Goal: Use online tool/utility: Utilize a website feature to perform a specific function

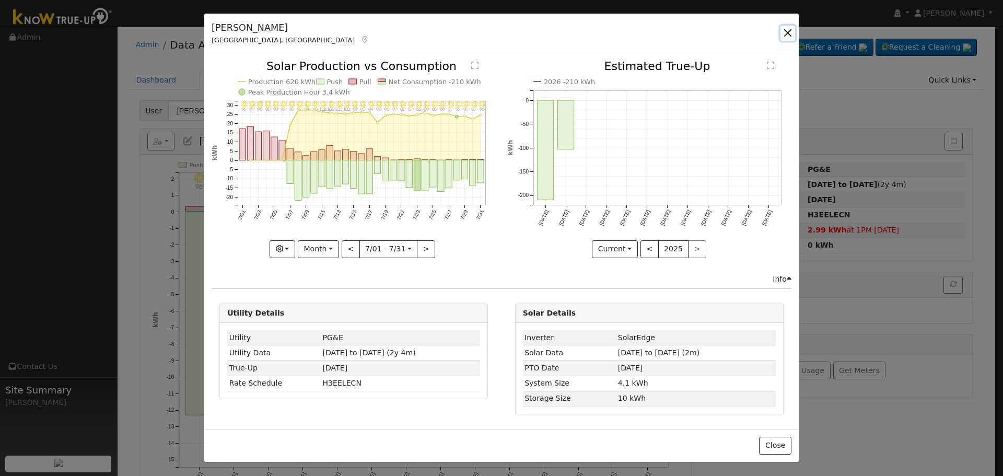
click at [789, 36] on button "button" at bounding box center [787, 33] width 15 height 15
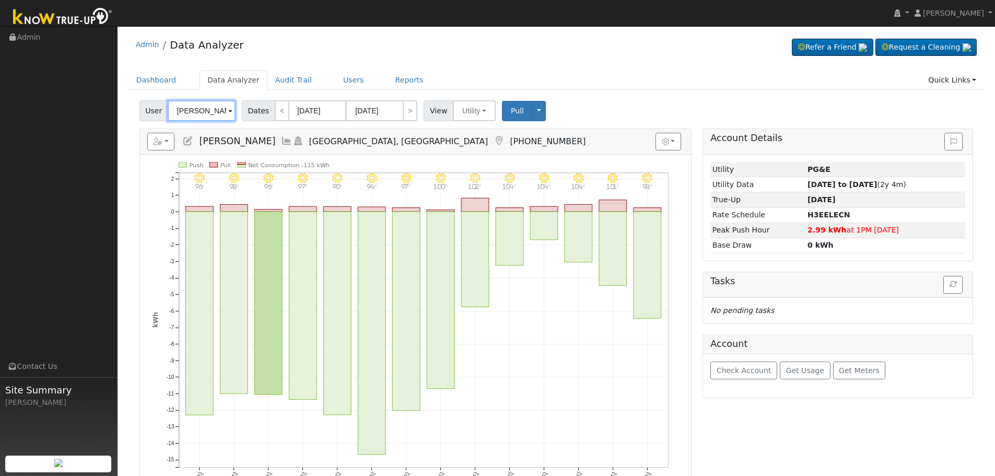
click at [189, 121] on input "[PERSON_NAME]" at bounding box center [202, 110] width 68 height 21
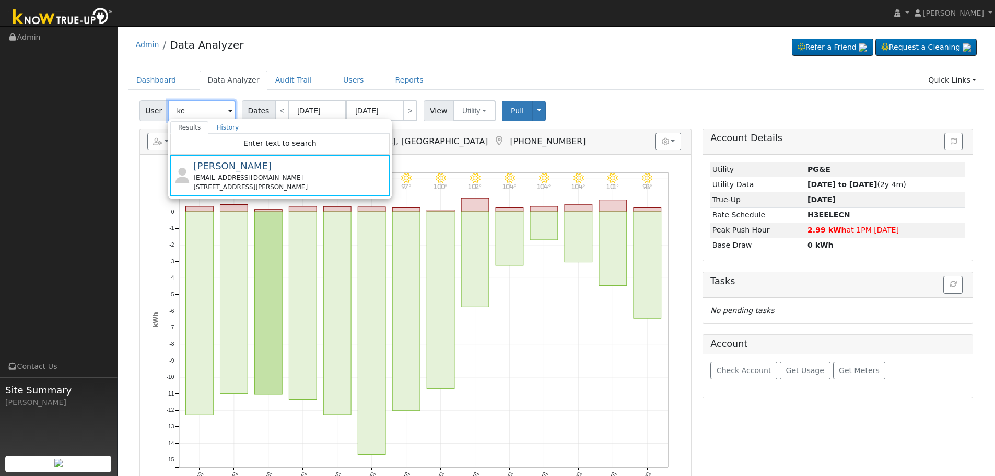
type input "k"
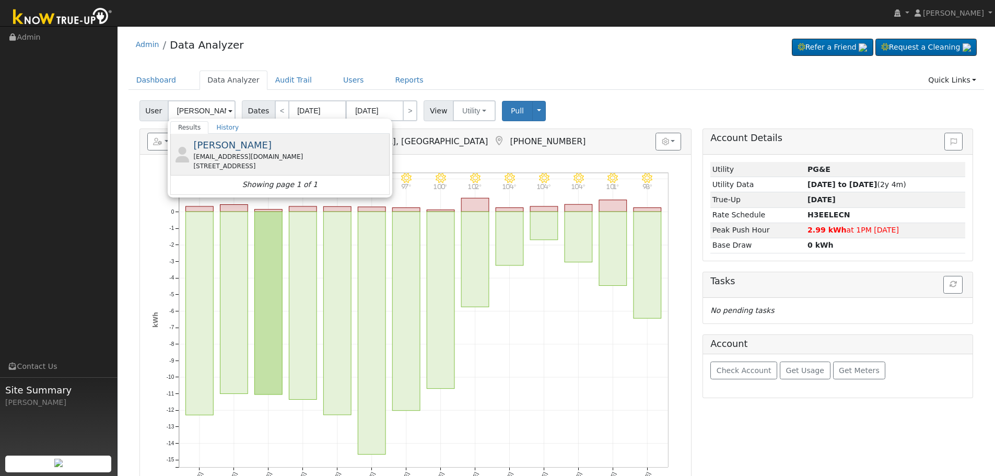
click at [238, 150] on span "[PERSON_NAME]" at bounding box center [232, 144] width 78 height 11
type input "[PERSON_NAME]"
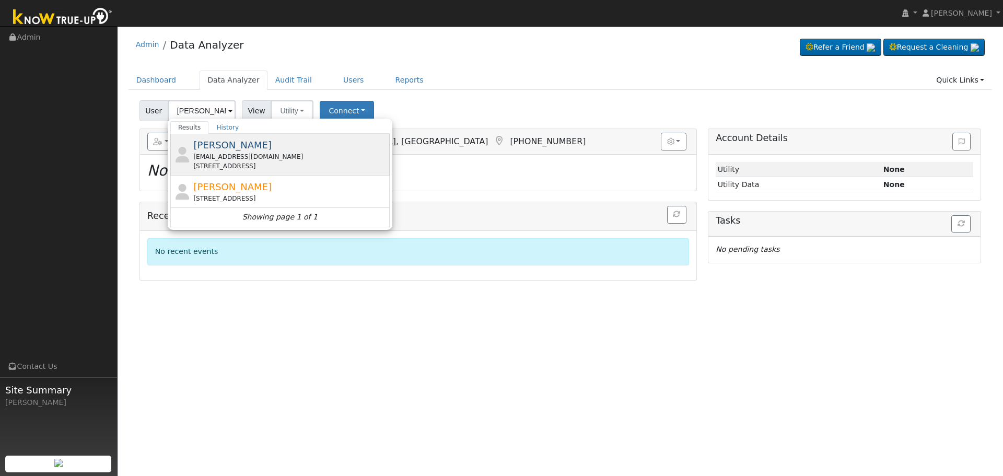
click at [244, 163] on div "15388 Danata Way, Sonora, CA 95370" at bounding box center [290, 165] width 194 height 9
type input "[PERSON_NAME]"
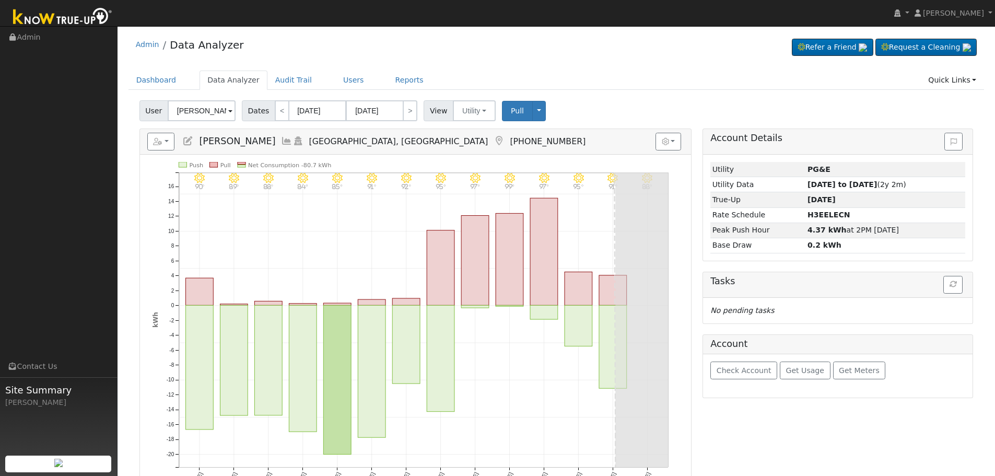
click at [281, 142] on icon at bounding box center [286, 140] width 11 height 9
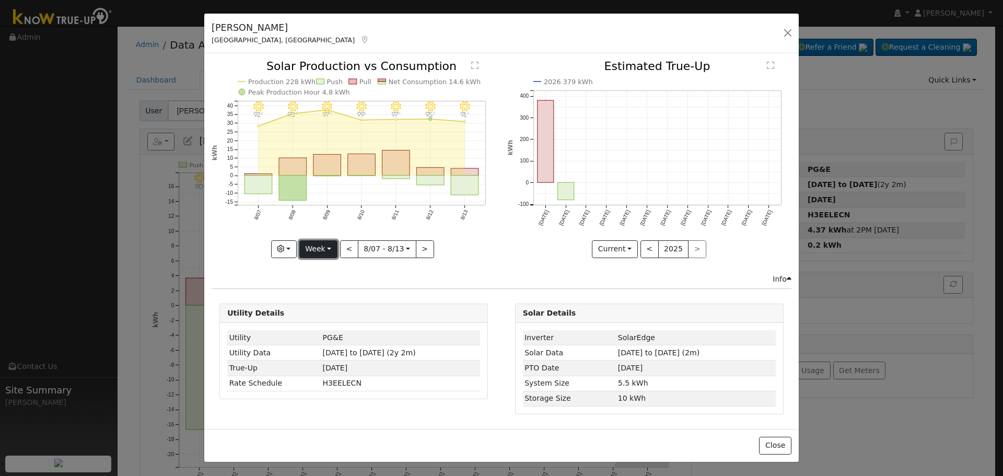
click at [314, 248] on button "Week" at bounding box center [318, 249] width 38 height 18
click at [335, 297] on link "Month" at bounding box center [336, 299] width 73 height 15
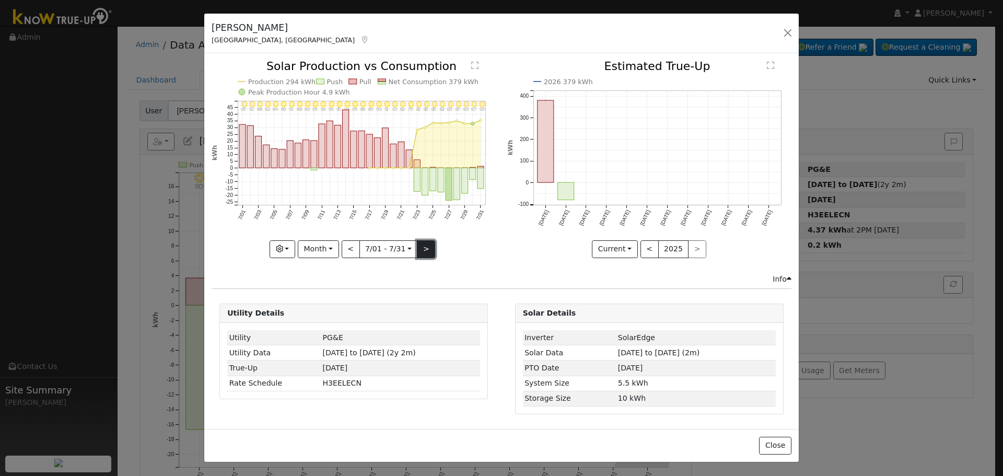
click at [428, 246] on button ">" at bounding box center [426, 249] width 18 height 18
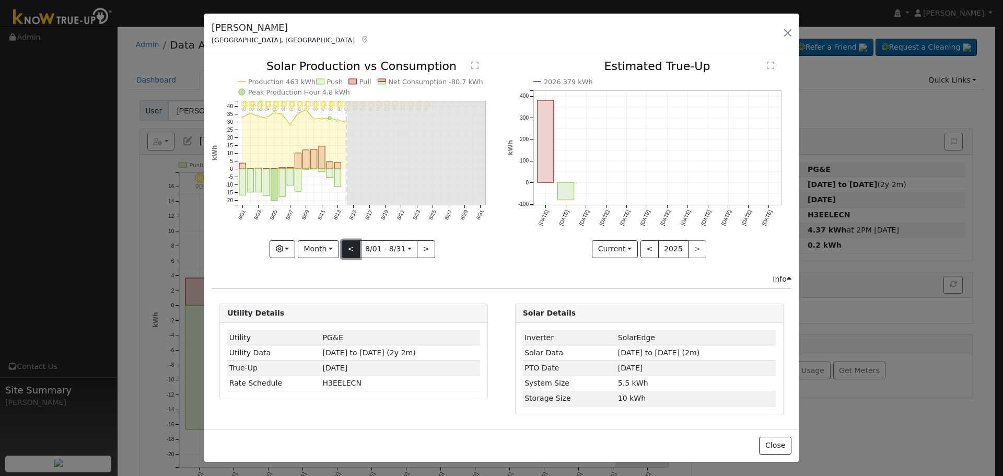
click at [358, 251] on button "<" at bounding box center [351, 249] width 18 height 18
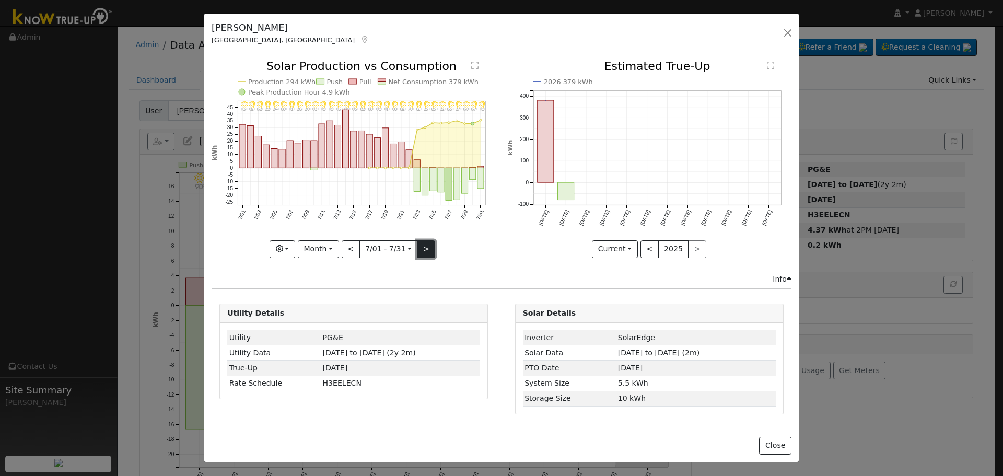
click at [428, 248] on button ">" at bounding box center [426, 249] width 18 height 18
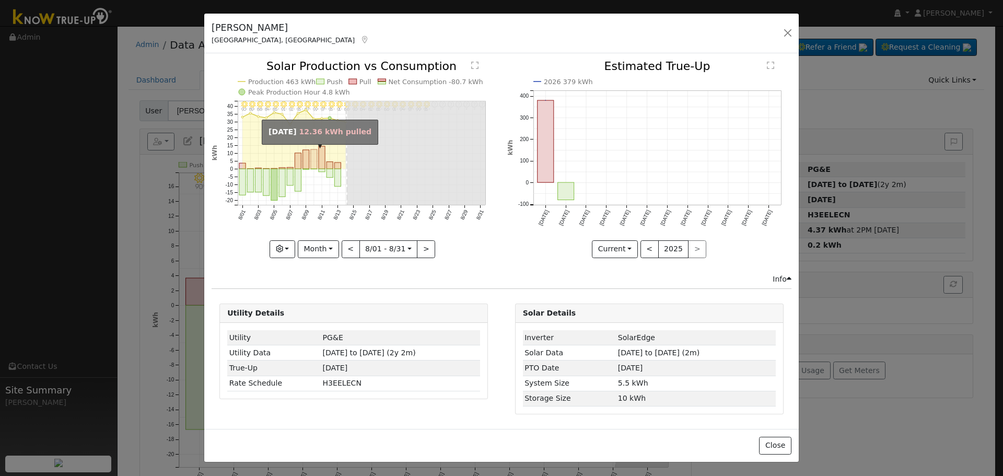
click at [312, 165] on rect "onclick=""" at bounding box center [314, 158] width 6 height 19
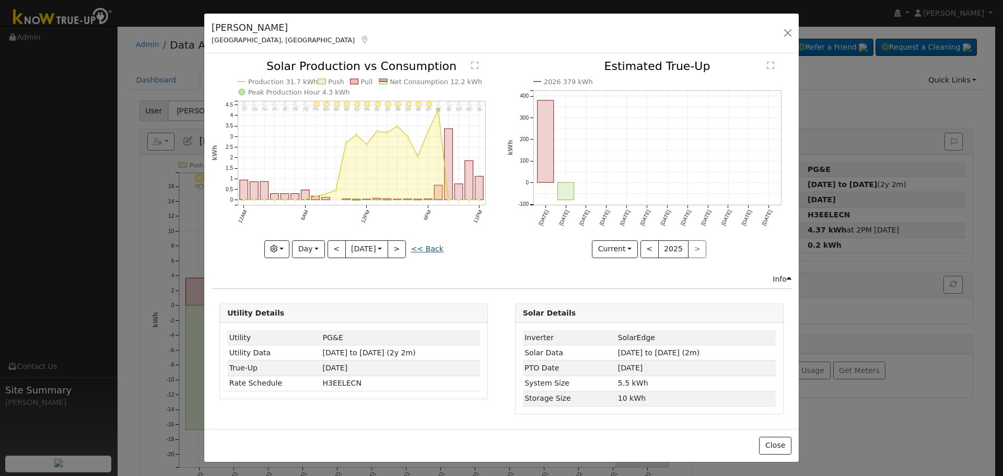
click at [424, 248] on link "<< Back" at bounding box center [427, 248] width 32 height 8
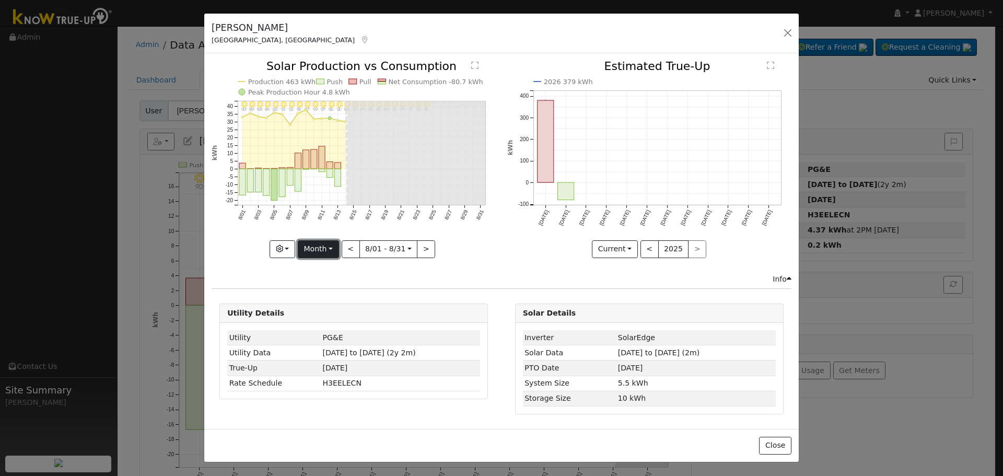
click at [336, 248] on button "Month" at bounding box center [318, 249] width 41 height 18
click at [335, 289] on link "Week" at bounding box center [334, 285] width 73 height 15
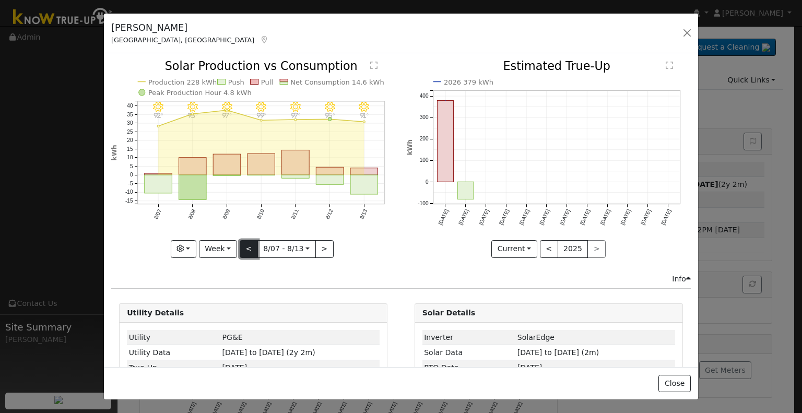
click at [248, 244] on button "<" at bounding box center [249, 249] width 18 height 18
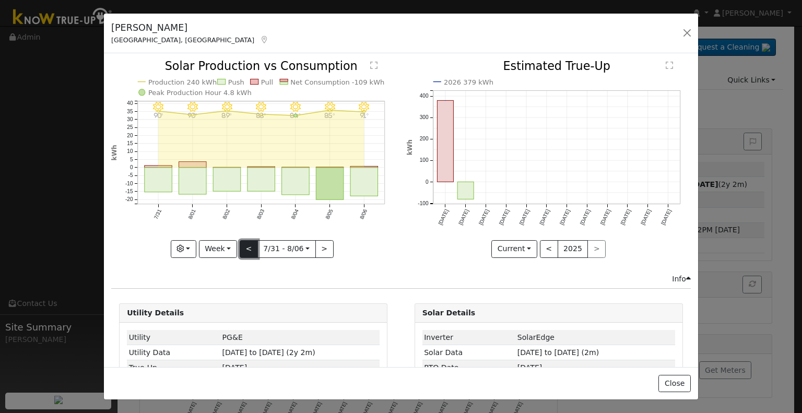
click at [245, 247] on button "<" at bounding box center [249, 249] width 18 height 18
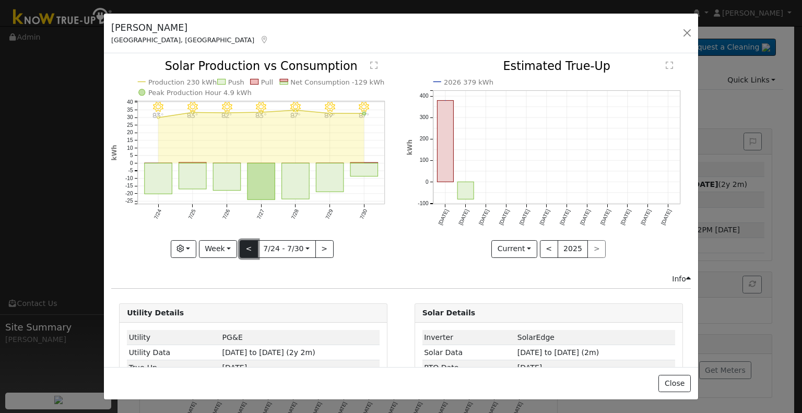
click at [249, 249] on button "<" at bounding box center [249, 249] width 18 height 18
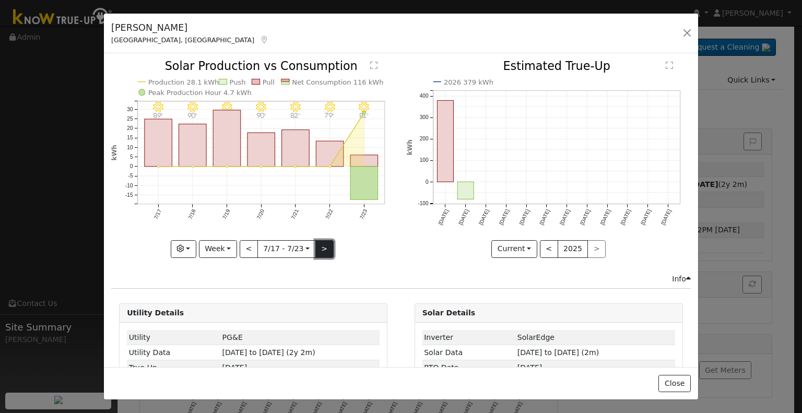
click at [321, 246] on button ">" at bounding box center [324, 249] width 18 height 18
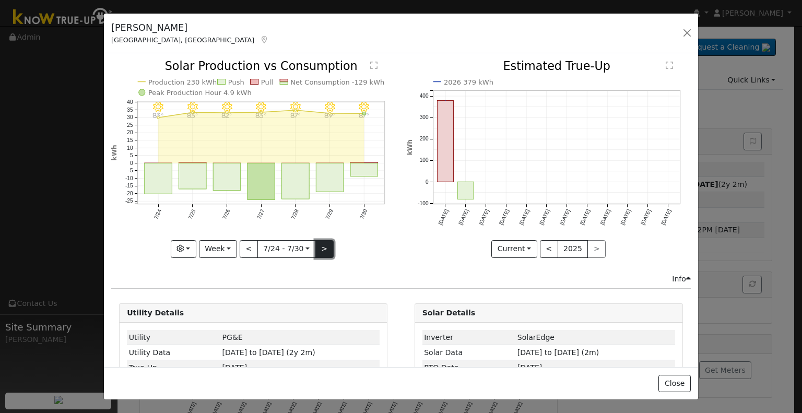
click at [315, 248] on button ">" at bounding box center [324, 249] width 18 height 18
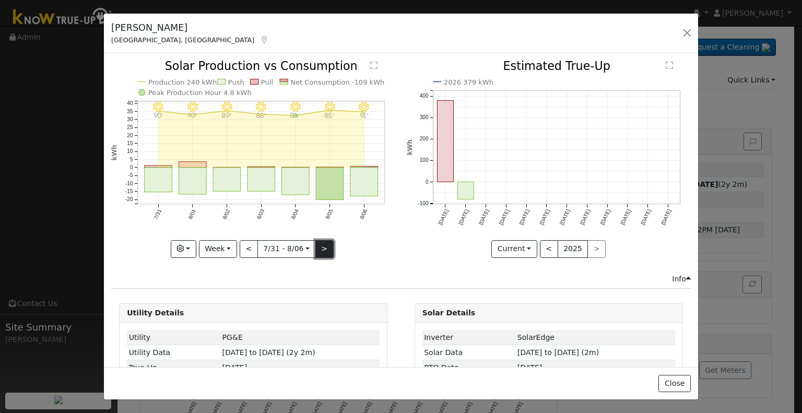
click at [320, 246] on button ">" at bounding box center [324, 249] width 18 height 18
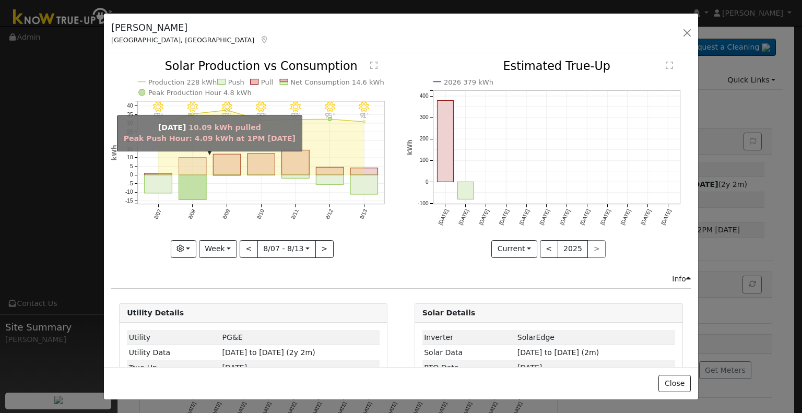
click at [198, 167] on rect "onclick=""" at bounding box center [193, 166] width 28 height 17
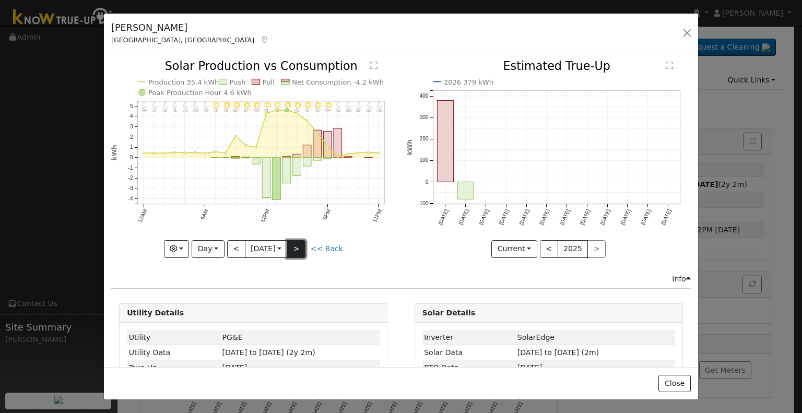
click at [295, 242] on button ">" at bounding box center [296, 249] width 18 height 18
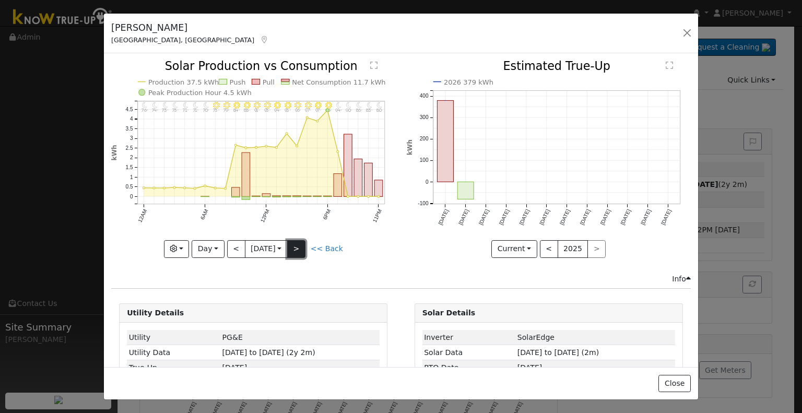
click at [298, 243] on button ">" at bounding box center [296, 249] width 18 height 18
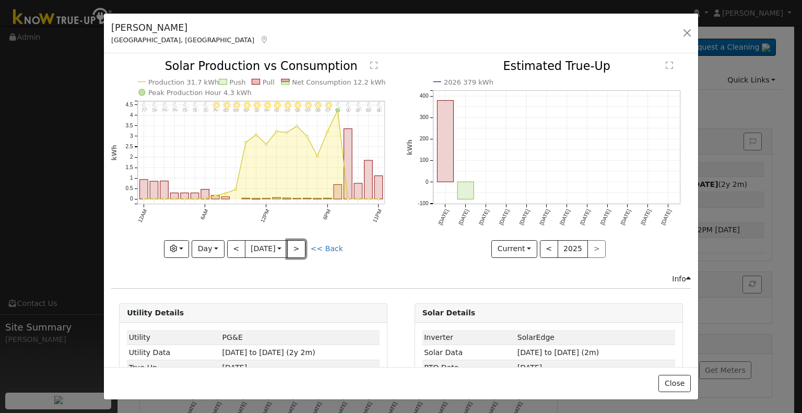
click at [299, 244] on button ">" at bounding box center [296, 249] width 18 height 18
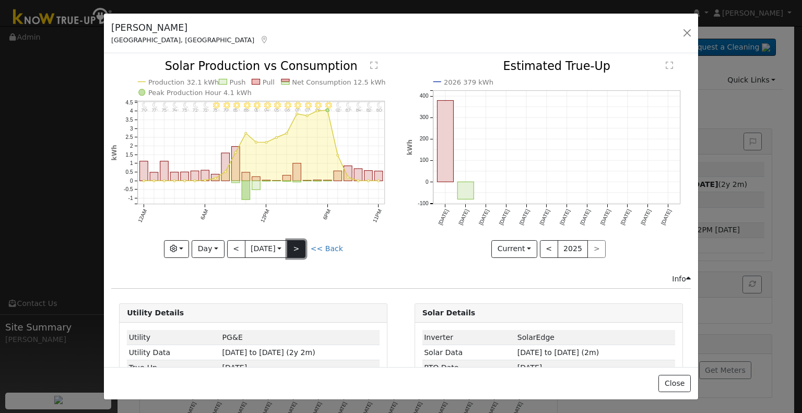
click at [301, 245] on button ">" at bounding box center [296, 249] width 18 height 18
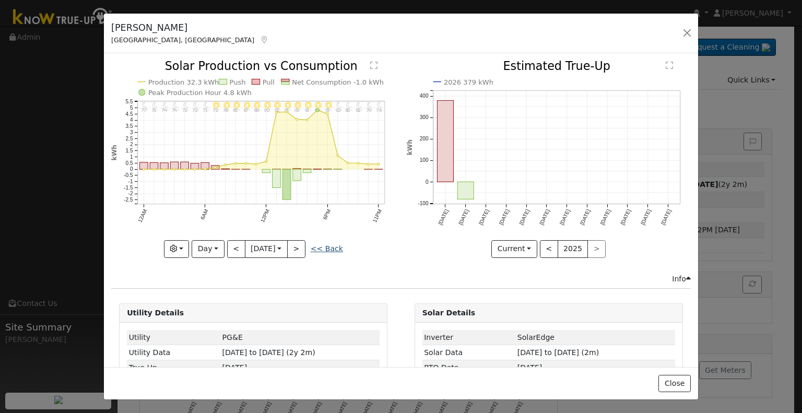
click at [321, 246] on link "<< Back" at bounding box center [327, 248] width 32 height 8
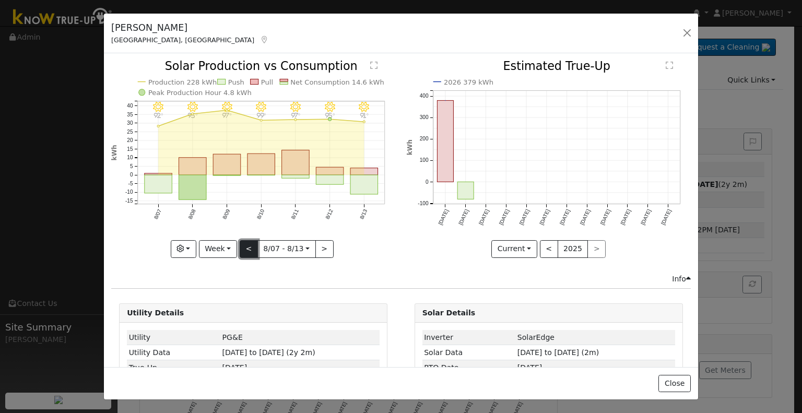
click at [244, 247] on button "<" at bounding box center [249, 249] width 18 height 18
type input "2025-07-31"
select select "6"
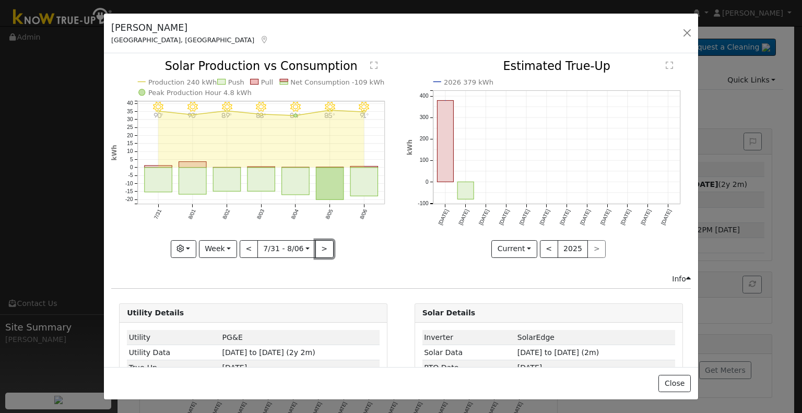
click at [316, 245] on button ">" at bounding box center [324, 249] width 18 height 18
type input "2025-08-07"
select select "7"
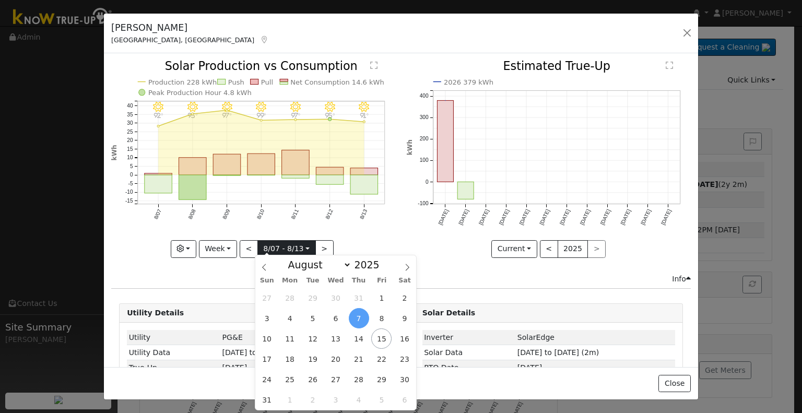
click at [289, 248] on input "2025-08-07" at bounding box center [286, 249] width 57 height 17
click at [248, 245] on button "<" at bounding box center [249, 249] width 18 height 18
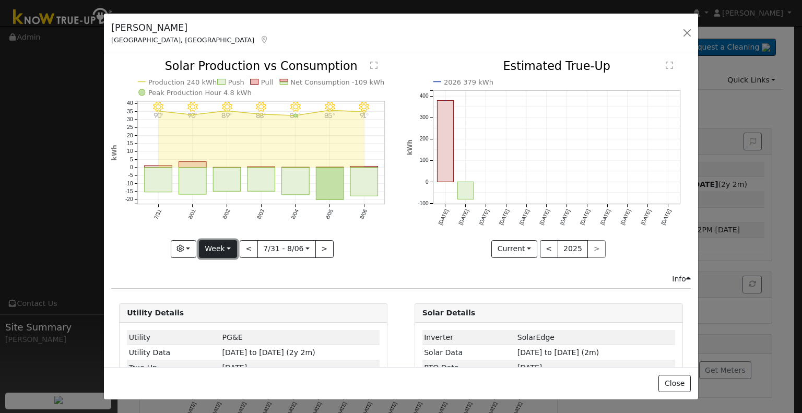
click at [229, 241] on button "Week" at bounding box center [218, 249] width 38 height 18
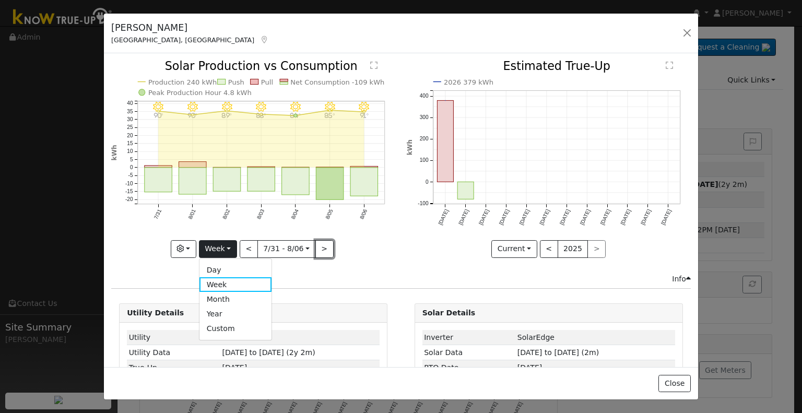
click at [315, 248] on button ">" at bounding box center [324, 249] width 18 height 18
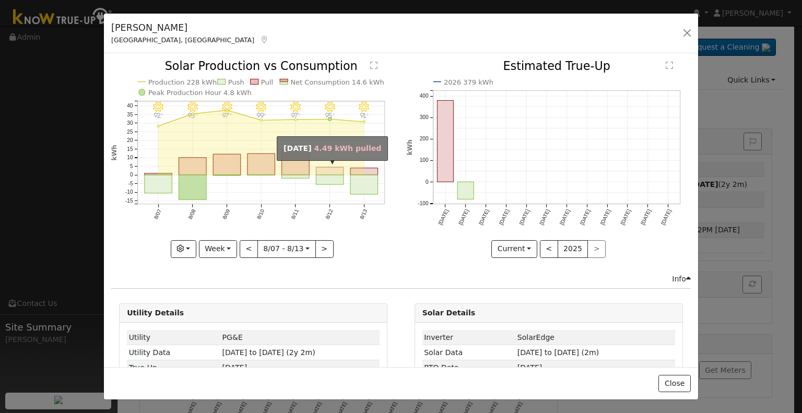
click at [326, 170] on rect "onclick=""" at bounding box center [330, 172] width 28 height 8
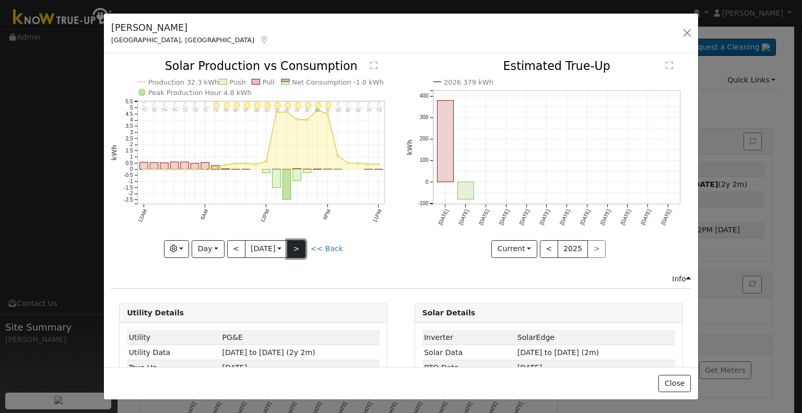
click at [302, 246] on button ">" at bounding box center [296, 249] width 18 height 18
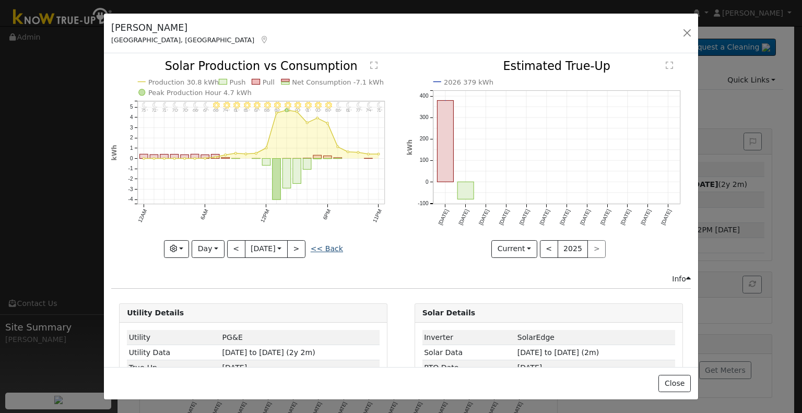
click at [330, 244] on link "<< Back" at bounding box center [327, 248] width 32 height 8
type input "2025-08-07"
